Goal: Complete application form

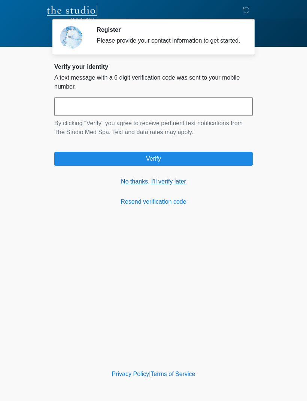
click at [157, 186] on link "No thanks, I'll verify later" at bounding box center [153, 181] width 198 height 9
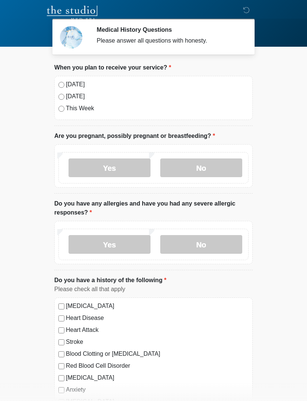
click at [70, 93] on label "[DATE]" at bounding box center [157, 96] width 182 height 9
click at [83, 88] on label "[DATE]" at bounding box center [157, 84] width 182 height 9
click at [209, 172] on label "No" at bounding box center [201, 168] width 82 height 19
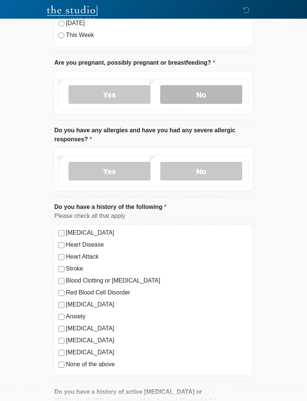
scroll to position [73, 0]
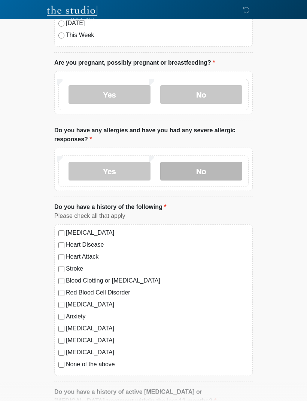
click at [196, 166] on label "No" at bounding box center [201, 171] width 82 height 19
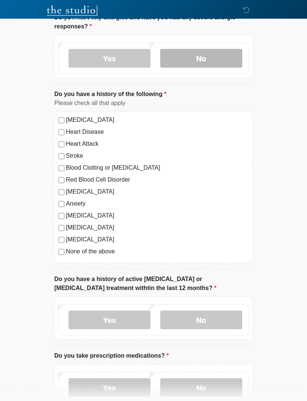
scroll to position [194, 0]
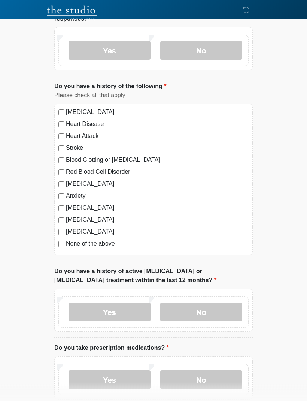
click at [88, 204] on label "[MEDICAL_DATA]" at bounding box center [157, 208] width 182 height 9
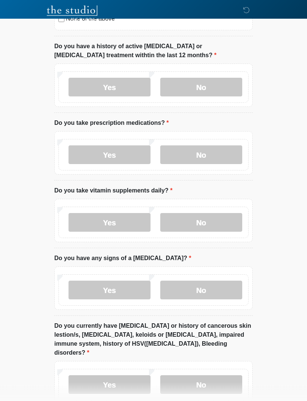
scroll to position [419, 0]
click at [85, 153] on label "Yes" at bounding box center [109, 154] width 82 height 19
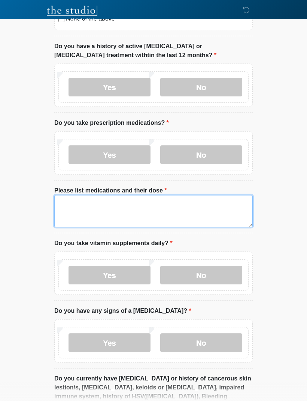
click at [77, 216] on textarea "Please list medications and their dose" at bounding box center [153, 211] width 198 height 32
type textarea "*"
click at [74, 195] on textarea "**********" at bounding box center [153, 211] width 198 height 32
click at [81, 200] on textarea "**********" at bounding box center [153, 211] width 198 height 32
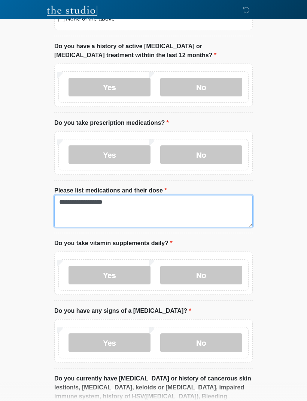
click at [81, 197] on textarea "**********" at bounding box center [153, 211] width 198 height 32
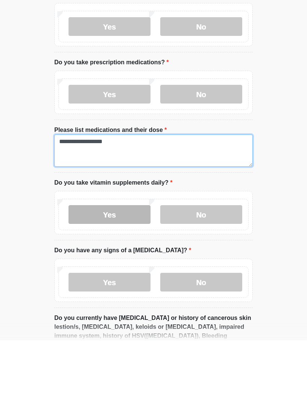
type textarea "**********"
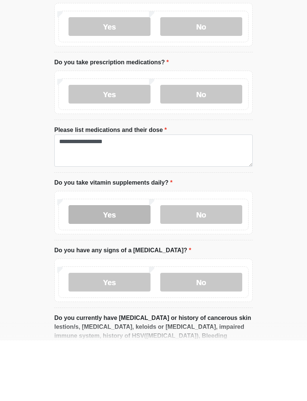
click at [89, 266] on label "Yes" at bounding box center [109, 275] width 82 height 19
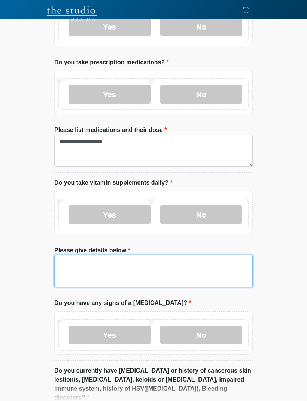
click at [165, 256] on textarea "Please give details below" at bounding box center [153, 271] width 198 height 32
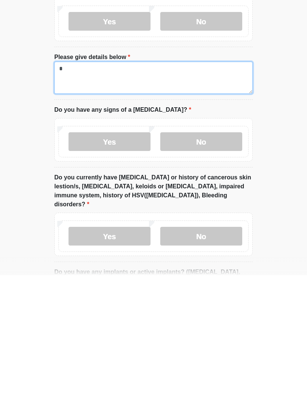
scroll to position [547, 0]
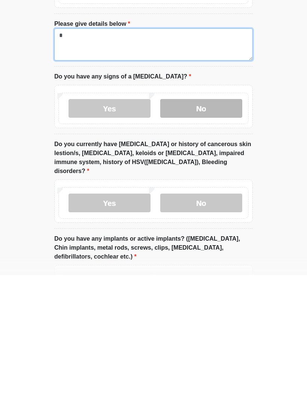
type textarea "*"
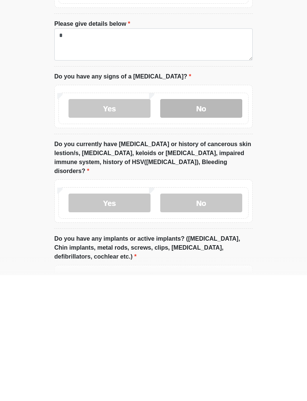
click at [226, 225] on label "No" at bounding box center [201, 234] width 82 height 19
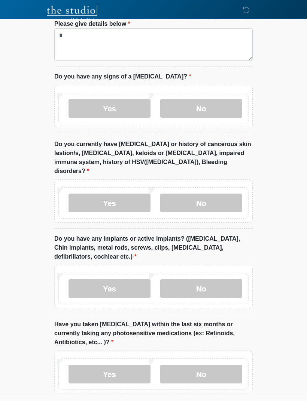
click at [217, 187] on div "Yes No" at bounding box center [153, 202] width 190 height 31
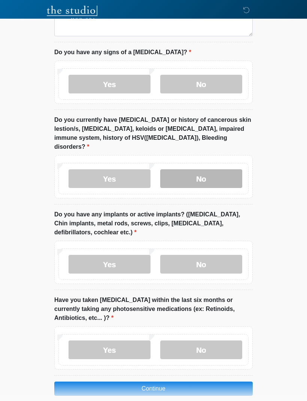
click at [220, 170] on label "No" at bounding box center [201, 178] width 82 height 19
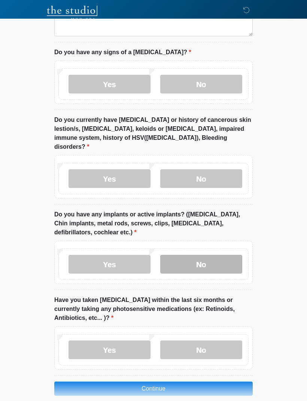
click at [217, 259] on label "No" at bounding box center [201, 264] width 82 height 19
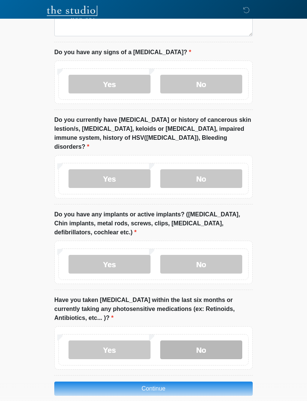
click at [216, 341] on label "No" at bounding box center [201, 350] width 82 height 19
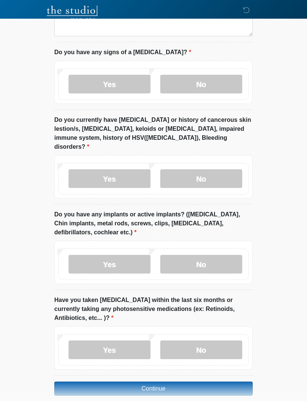
click at [200, 384] on button "Continue" at bounding box center [153, 389] width 198 height 14
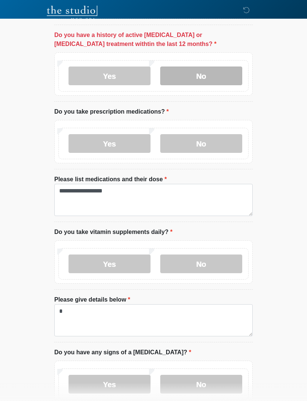
click at [206, 67] on label "No" at bounding box center [201, 76] width 82 height 19
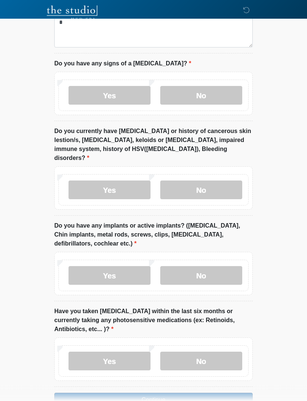
click at [225, 393] on button "Continue" at bounding box center [153, 400] width 198 height 14
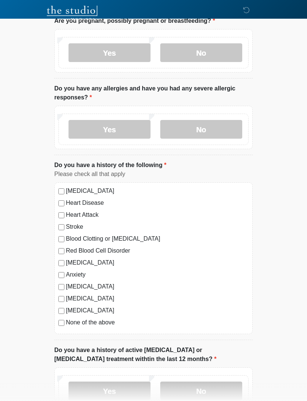
scroll to position [0, 0]
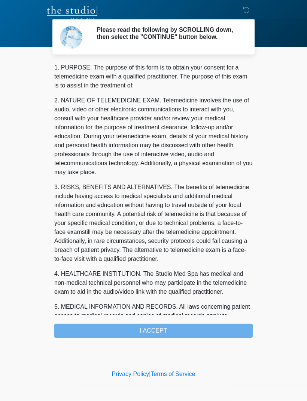
click at [185, 324] on div "1. PURPOSE. The purpose of this form is to obtain your consent for a telemedici…" at bounding box center [153, 200] width 198 height 275
click at [208, 326] on div "1. PURPOSE. The purpose of this form is to obtain your consent for a telemedici…" at bounding box center [153, 200] width 198 height 275
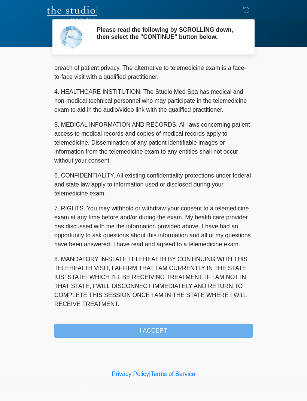
click at [213, 336] on div "1. PURPOSE. The purpose of this form is to obtain your consent for a telemedici…" at bounding box center [153, 200] width 198 height 275
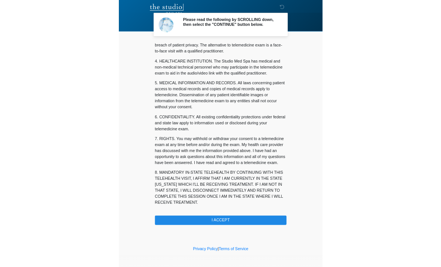
scroll to position [191, 0]
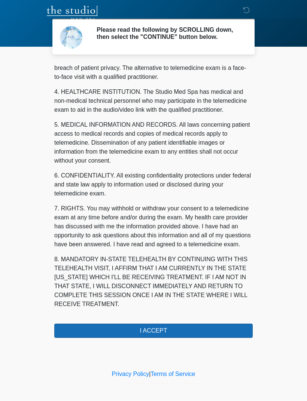
click at [209, 333] on button "I ACCEPT" at bounding box center [153, 331] width 198 height 14
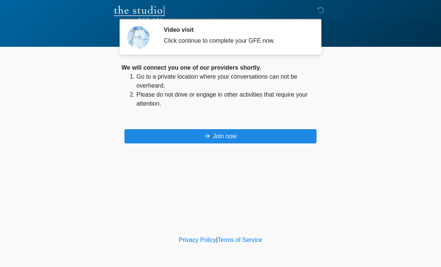
click at [256, 127] on div "We will connect you one of our providers shortly. Go to a private location wher…" at bounding box center [220, 103] width 198 height 80
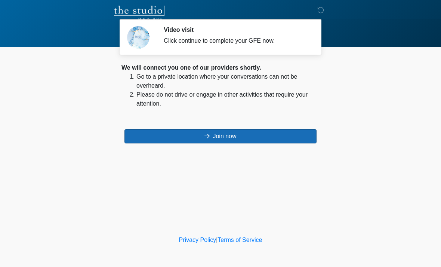
click at [245, 142] on button "Join now" at bounding box center [220, 136] width 192 height 14
